Goal: Navigation & Orientation: Go to known website

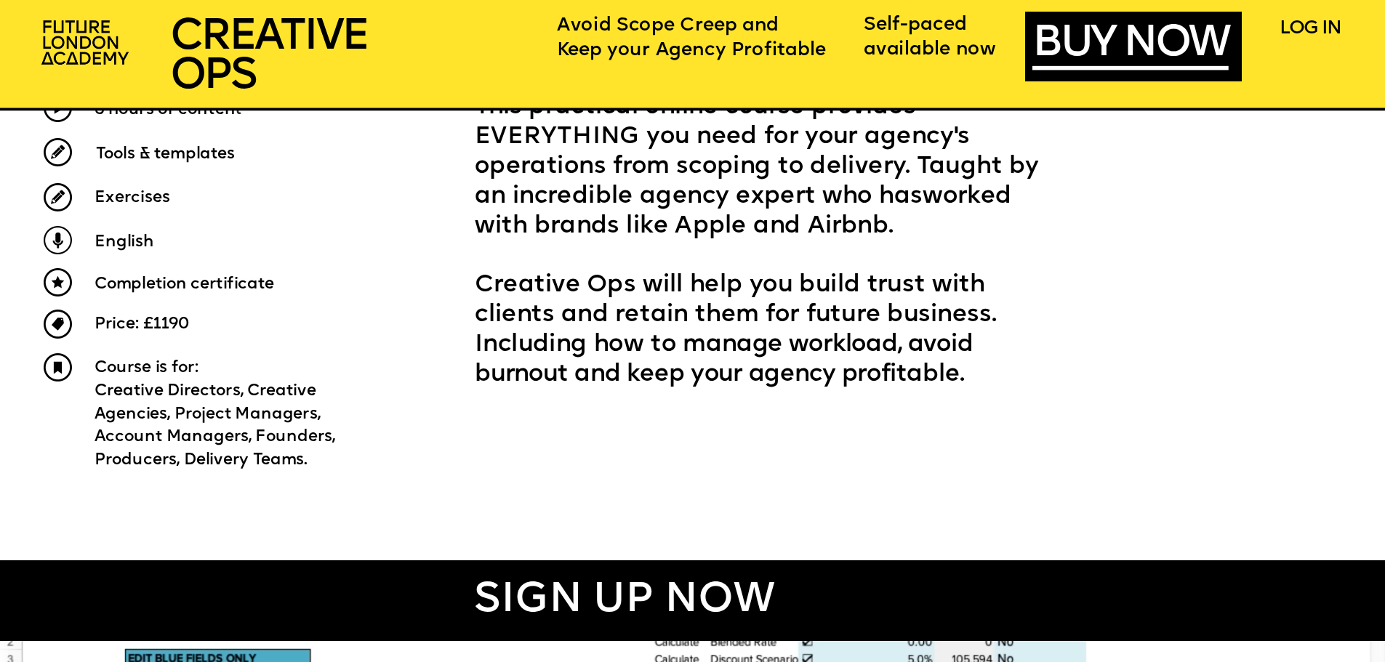
scroll to position [800, 0]
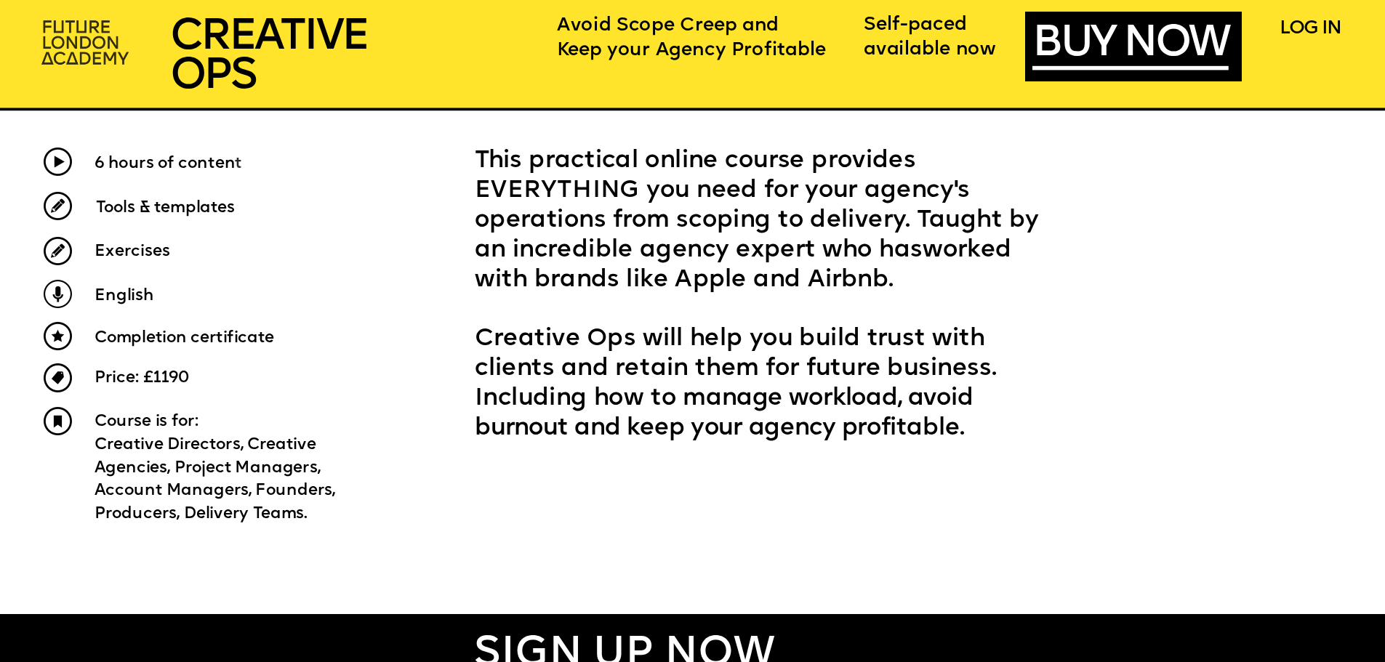
click at [100, 36] on img at bounding box center [87, 43] width 107 height 63
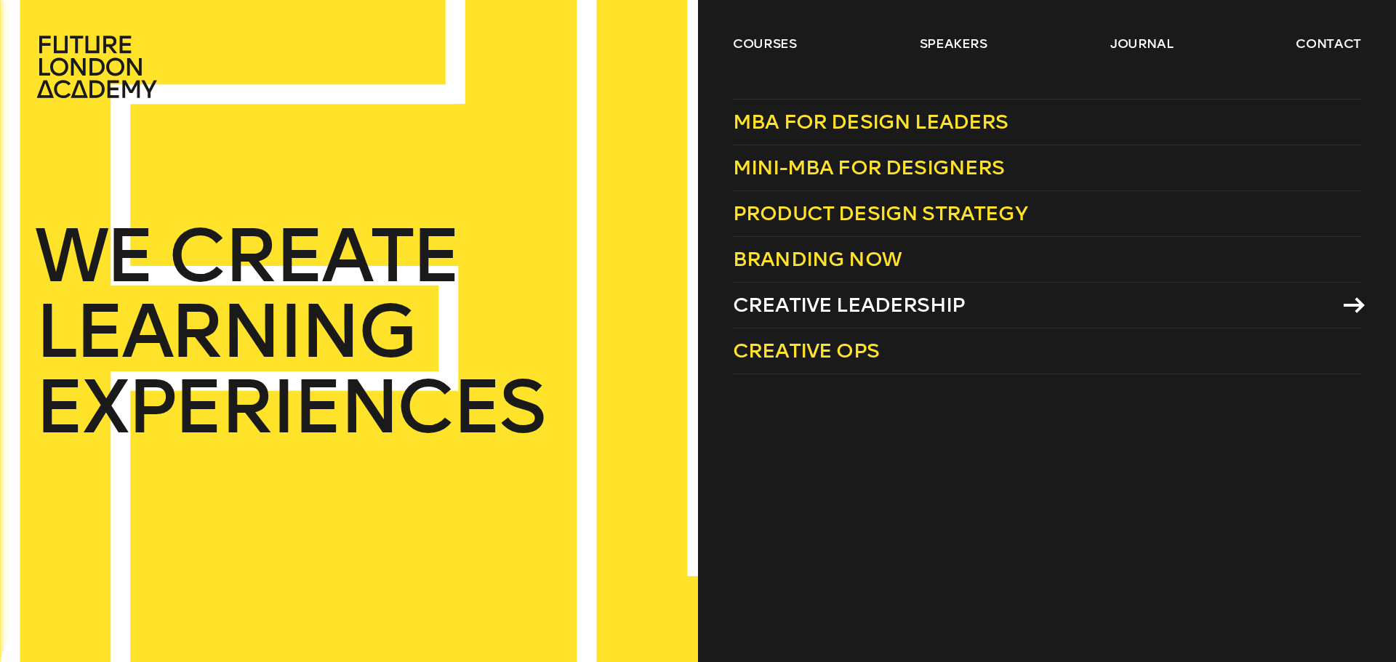
click at [839, 305] on span "Creative Leadership" at bounding box center [849, 305] width 232 height 24
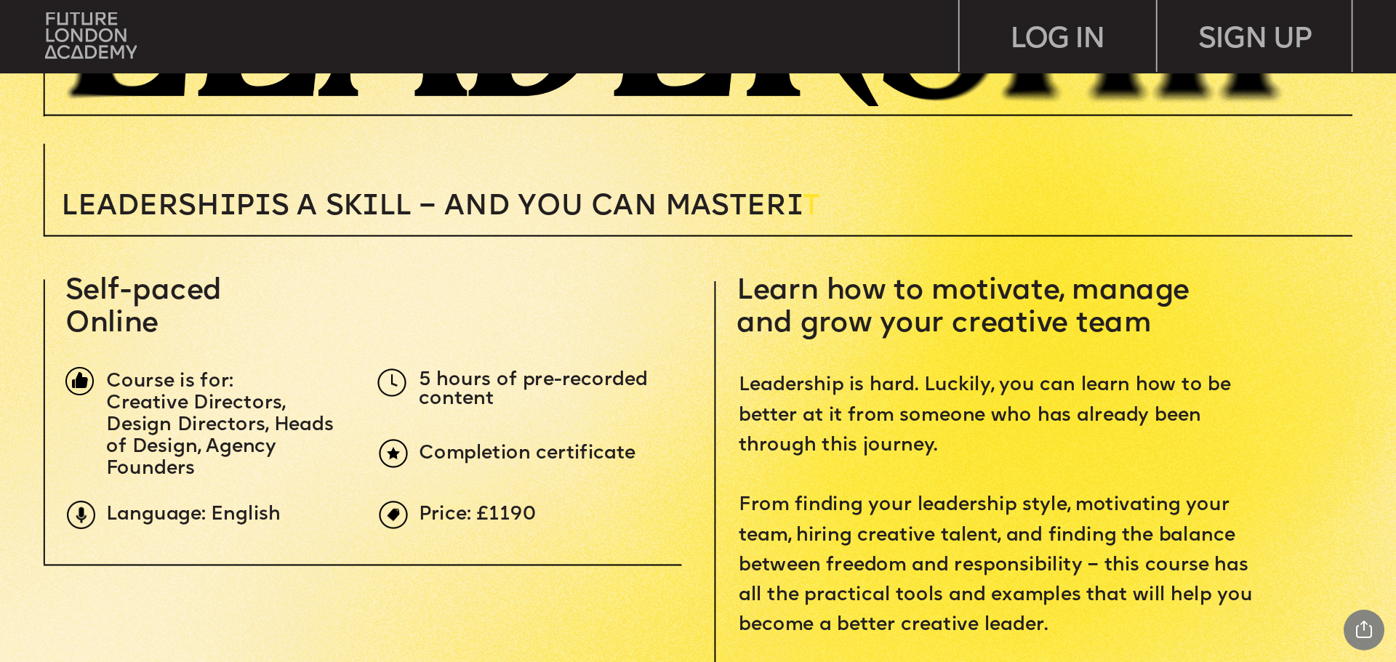
scroll to position [509, 0]
